Goal: Find specific page/section

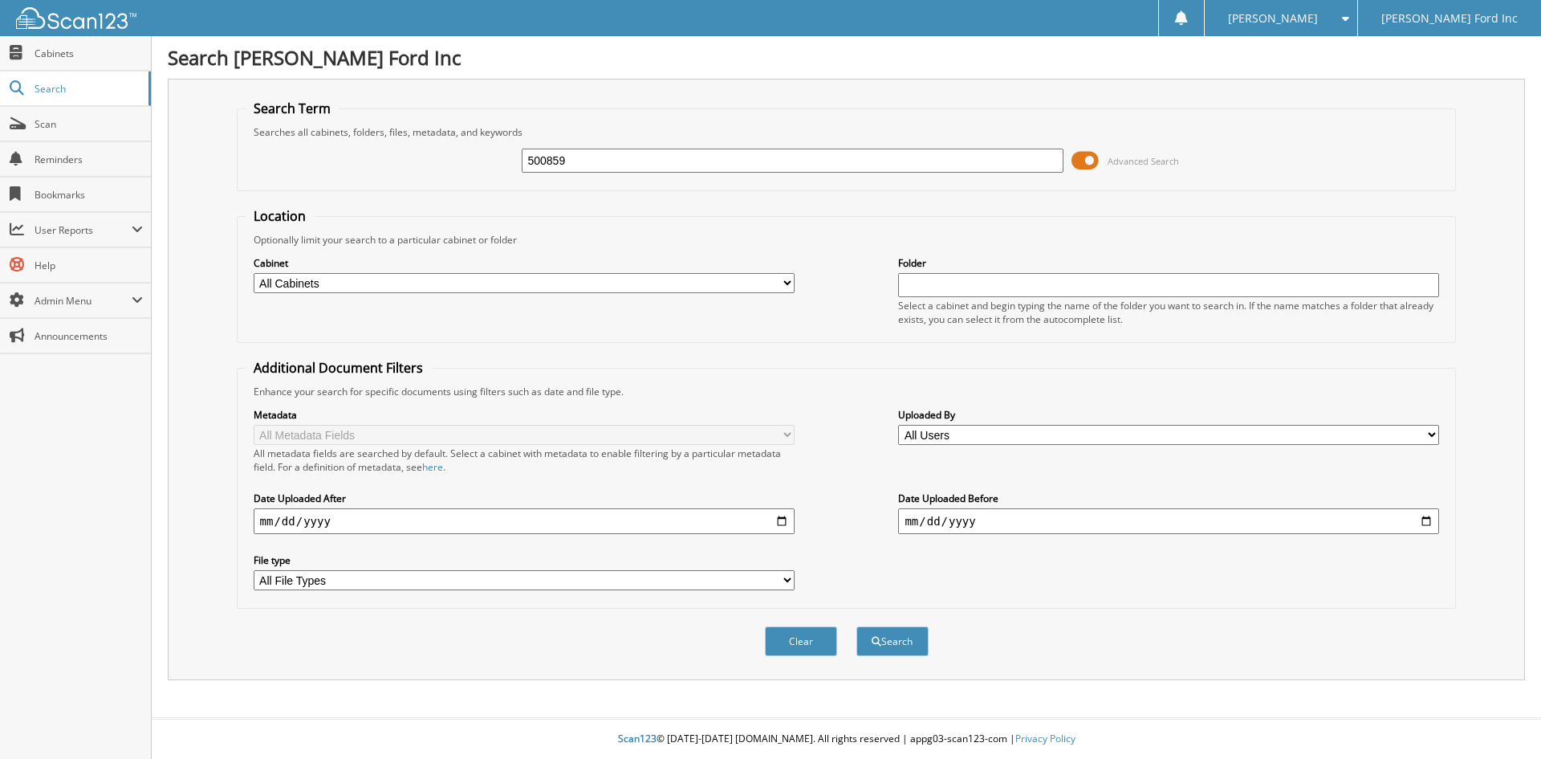
type input "500859"
click at [857, 626] on button "Search" at bounding box center [893, 641] width 72 height 30
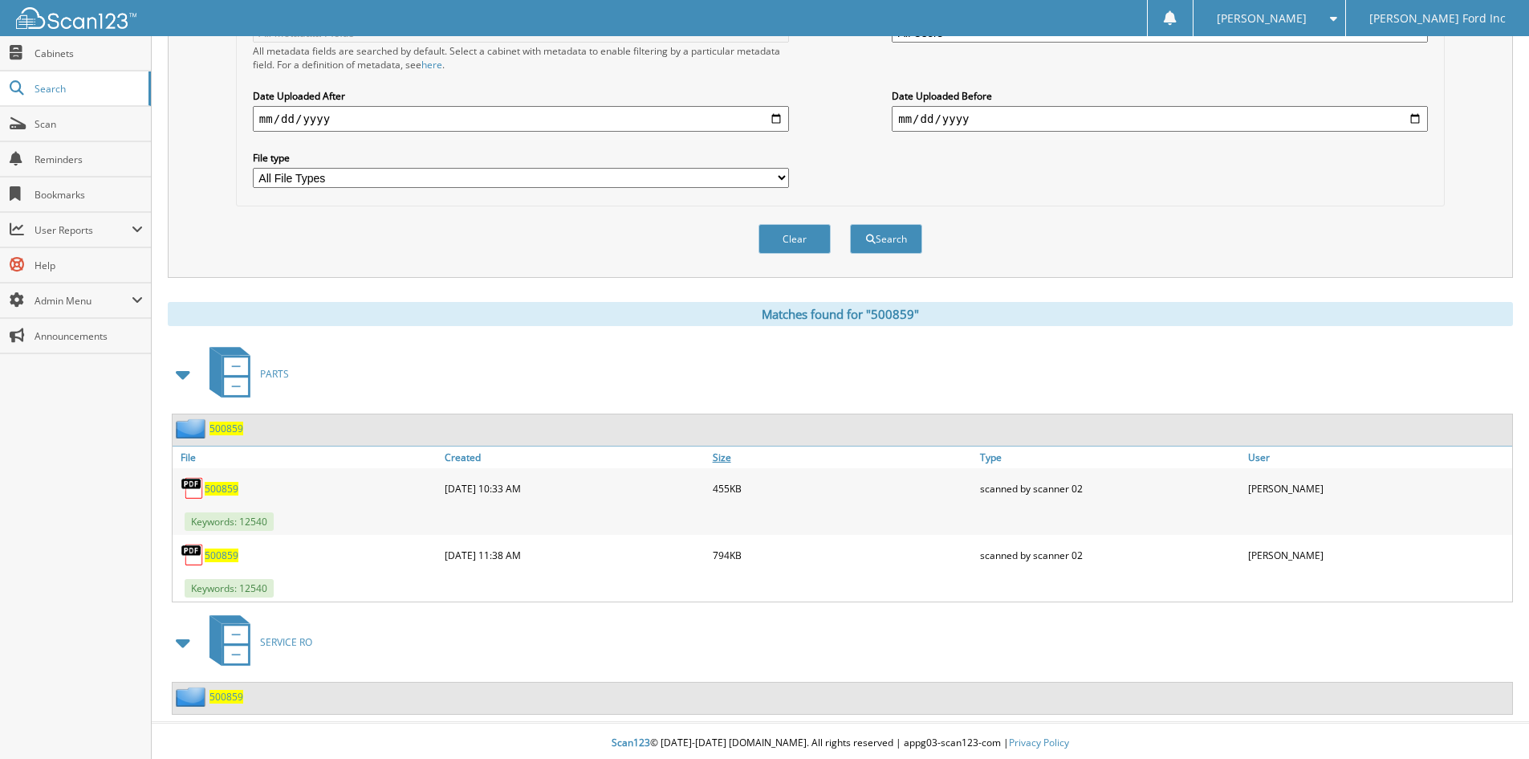
scroll to position [407, 0]
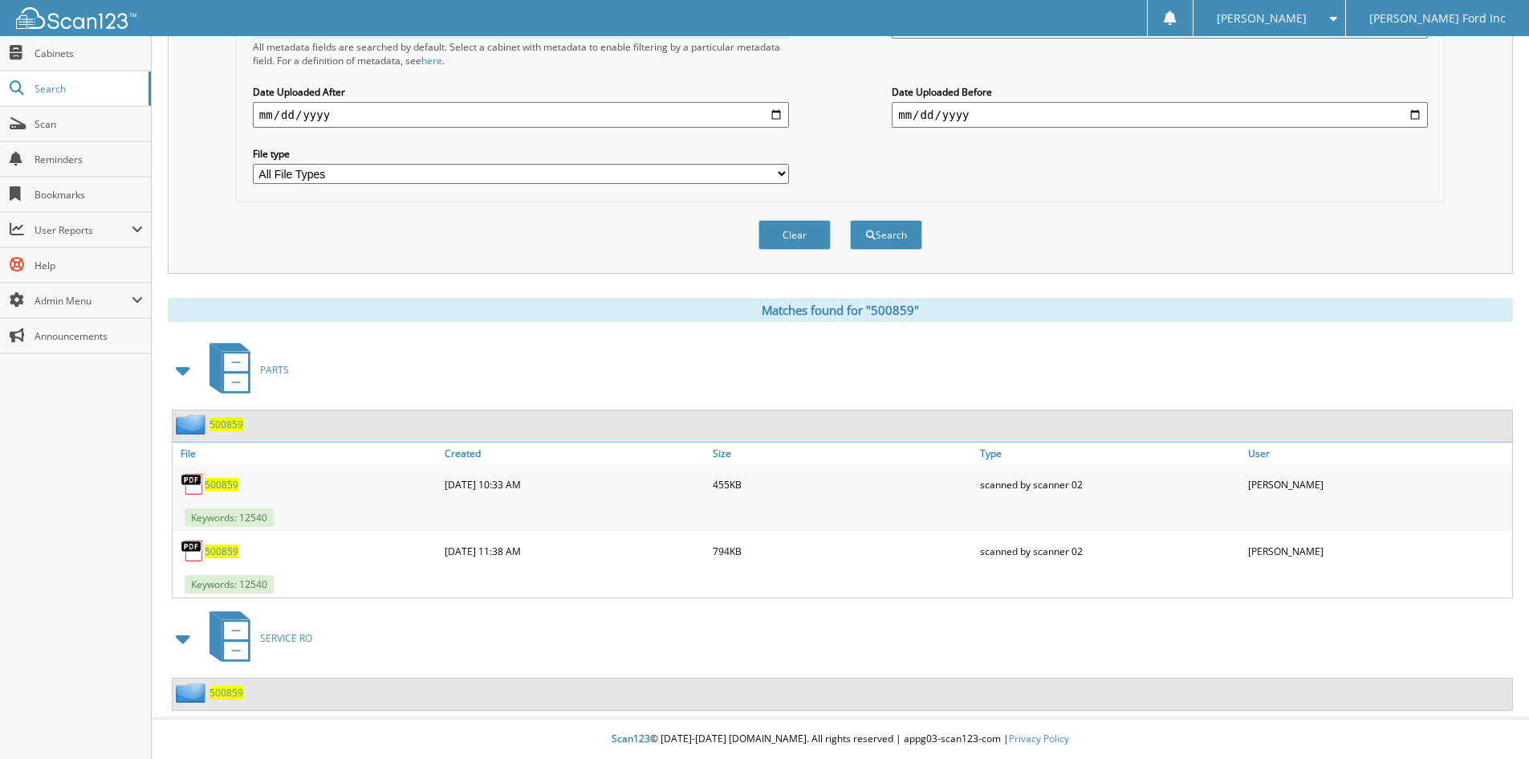
click at [230, 688] on span "500859" at bounding box center [227, 693] width 34 height 14
